Goal: Task Accomplishment & Management: Manage account settings

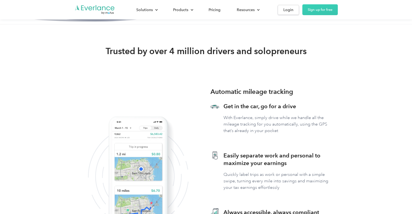
scroll to position [244, 0]
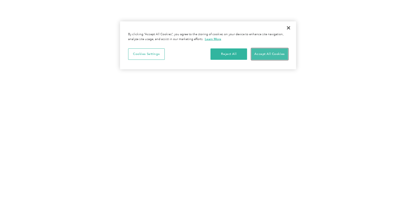
click at [270, 53] on button "Accept All Cookies" at bounding box center [269, 53] width 37 height 11
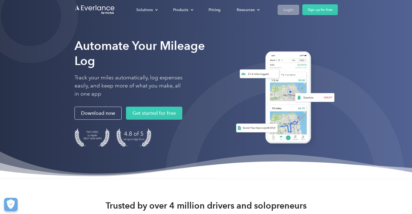
click at [288, 10] on div "Login" at bounding box center [288, 9] width 10 height 7
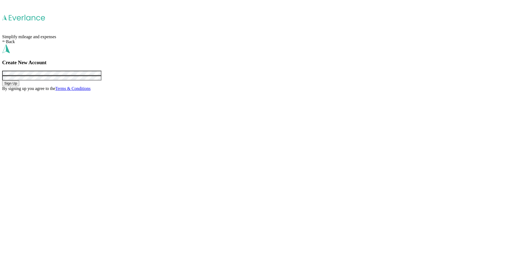
click at [2, 80] on button "Sign Up" at bounding box center [10, 83] width 17 height 6
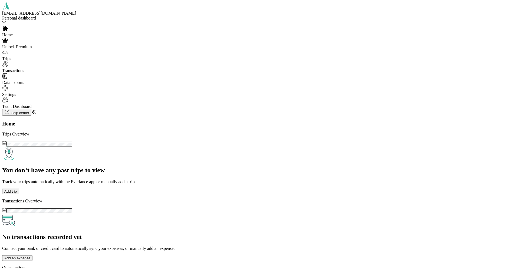
click at [50, 13] on div "therrant@gmail.com" at bounding box center [40, 13] width 76 height 5
click at [32, 36] on div "Log out" at bounding box center [61, 33] width 113 height 6
